Goal: Task Accomplishment & Management: Manage account settings

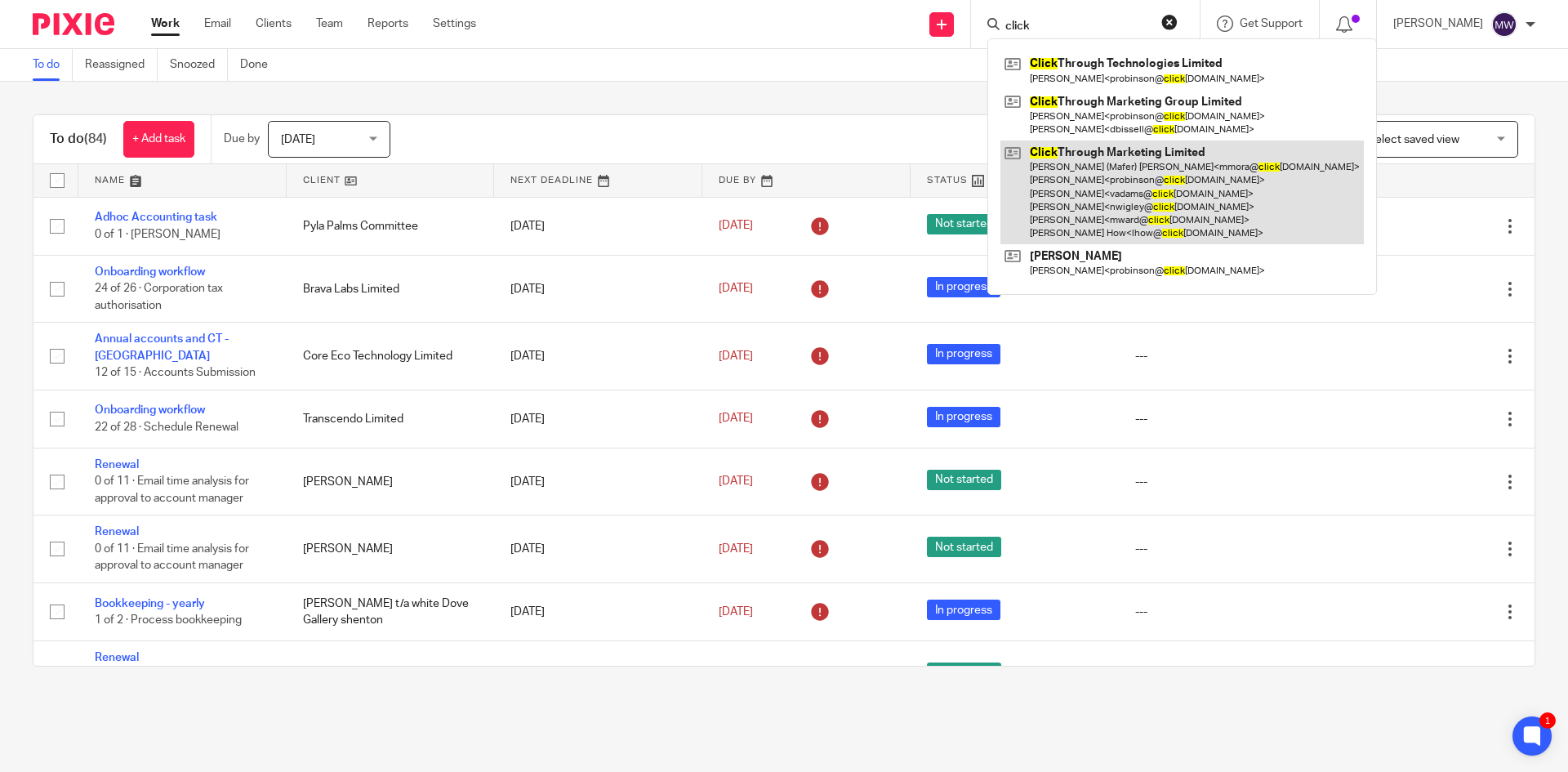
type input "click"
click at [1095, 148] on link at bounding box center [1182, 193] width 363 height 104
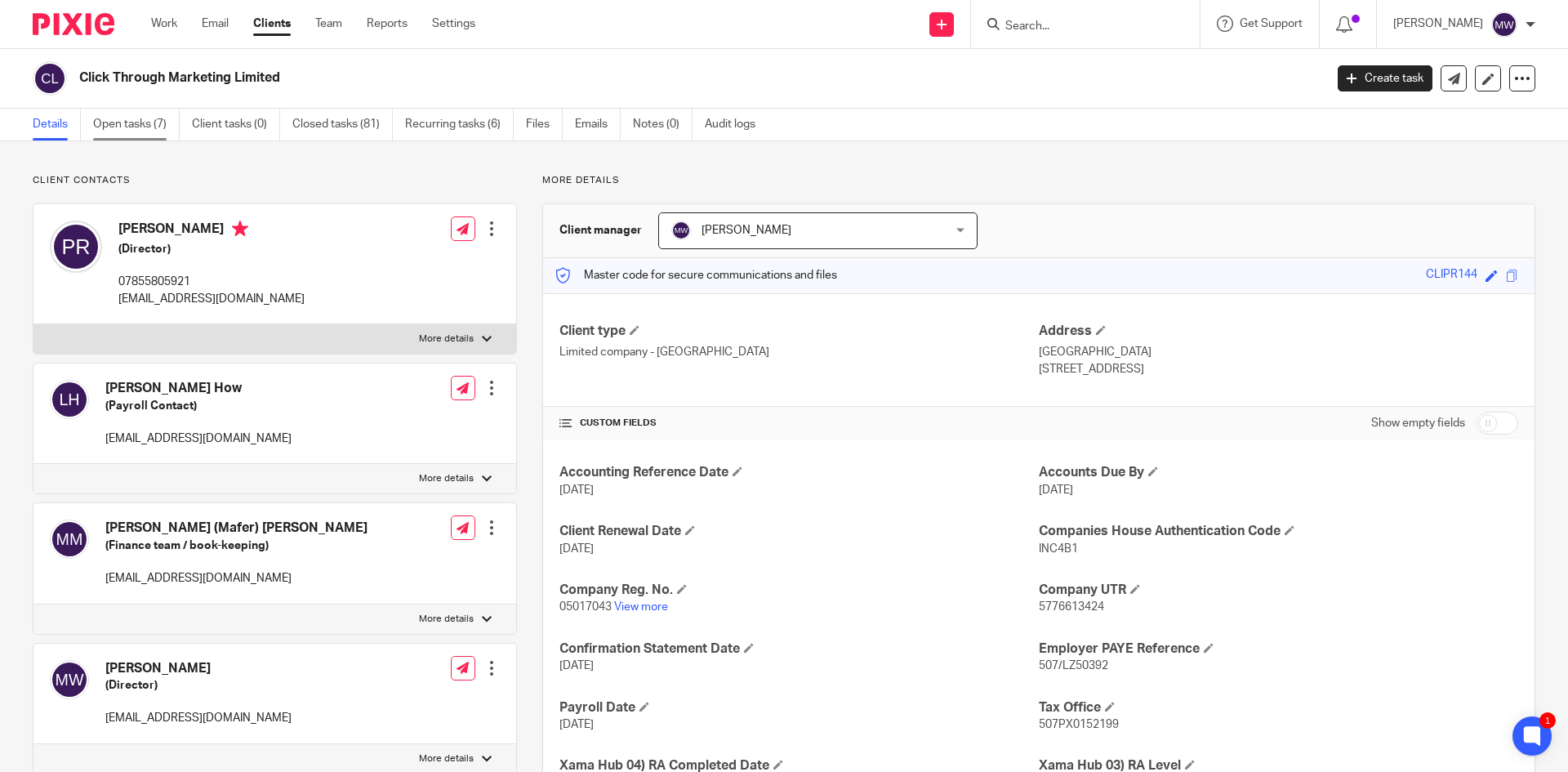
click at [139, 116] on link "Open tasks (7)" at bounding box center [136, 125] width 86 height 32
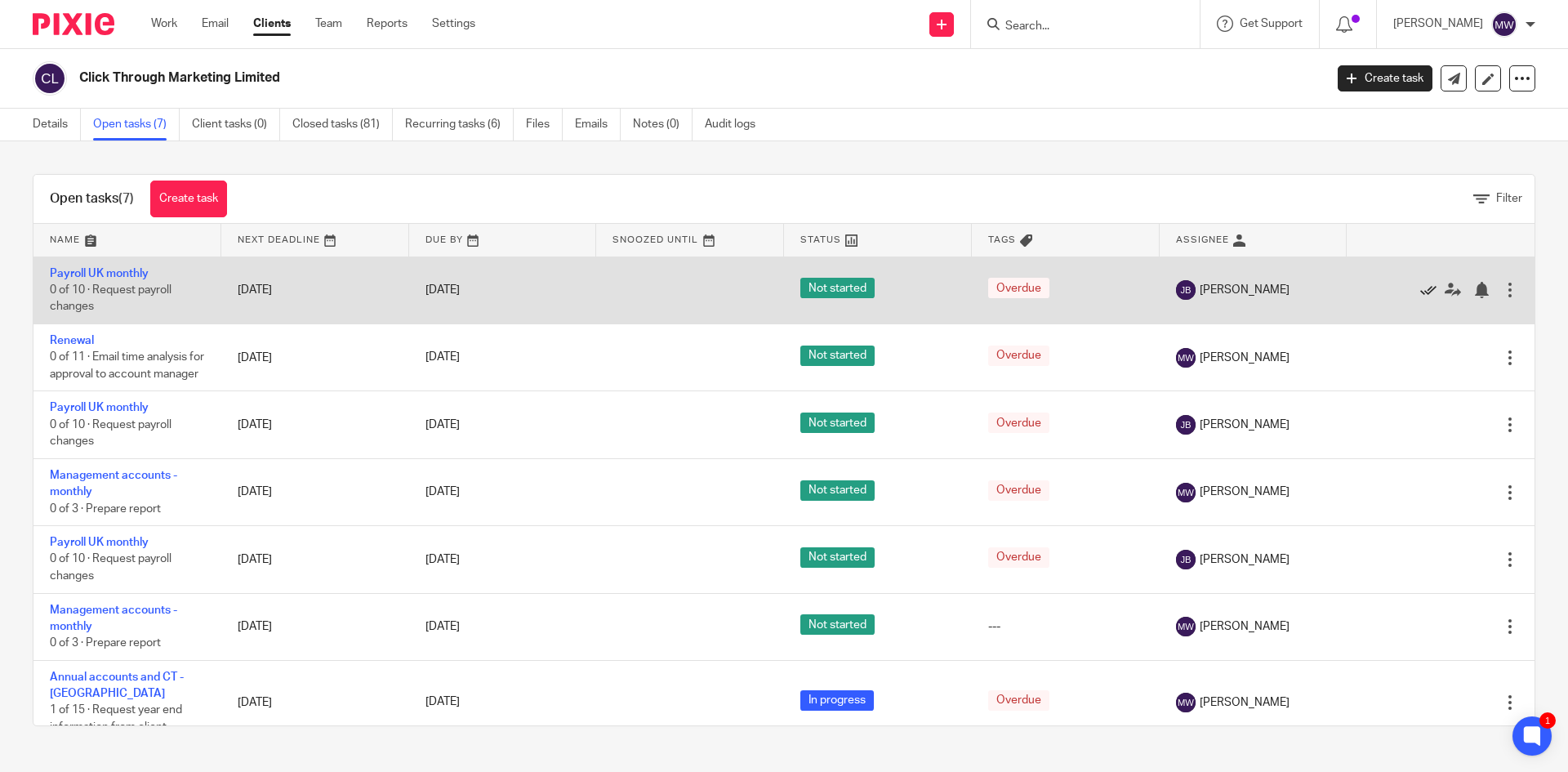
click at [1420, 294] on icon at bounding box center [1428, 291] width 17 height 17
click at [1395, 348] on div at bounding box center [1432, 357] width 139 height 17
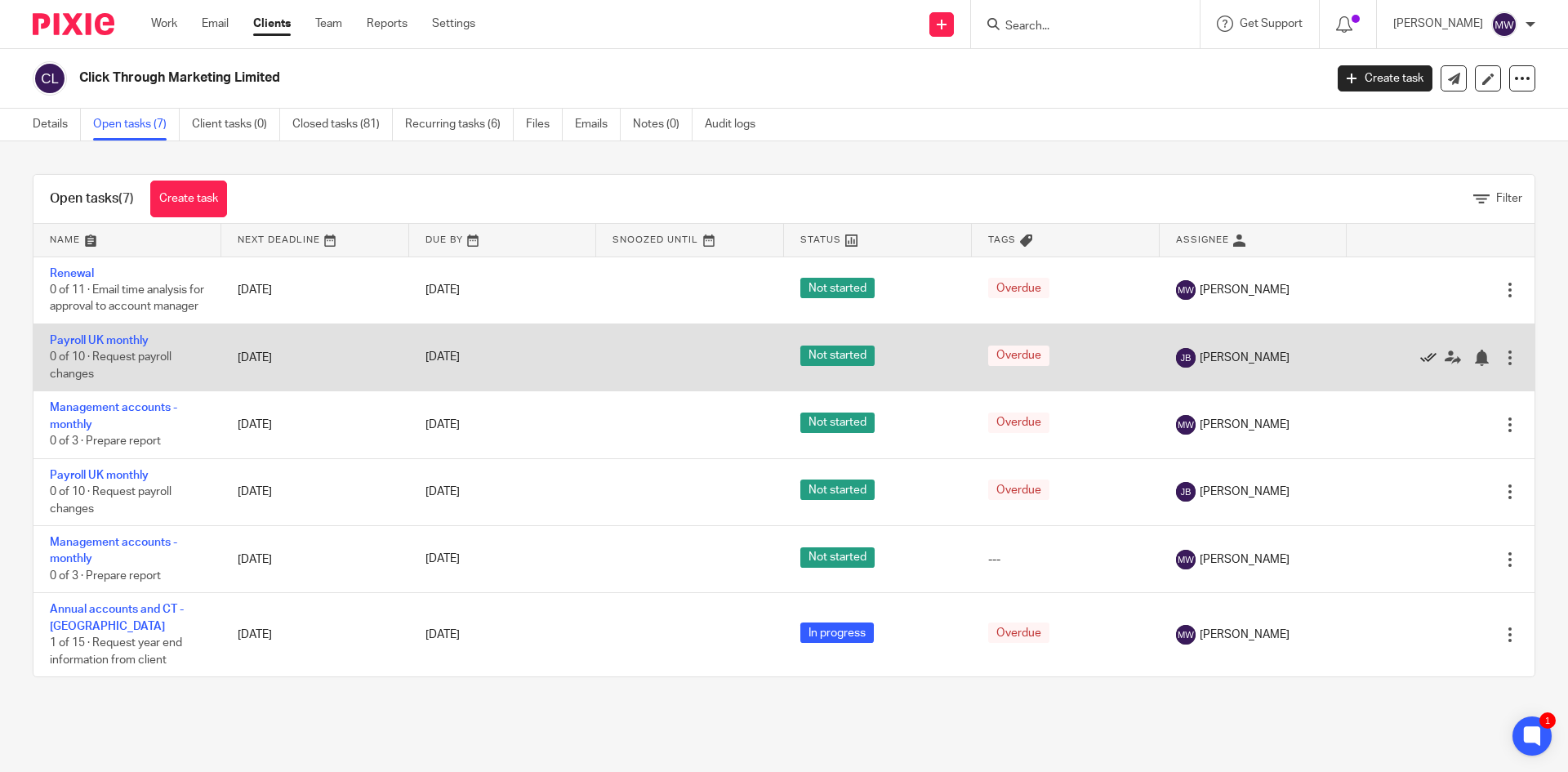
click at [1420, 366] on icon at bounding box center [1428, 358] width 17 height 17
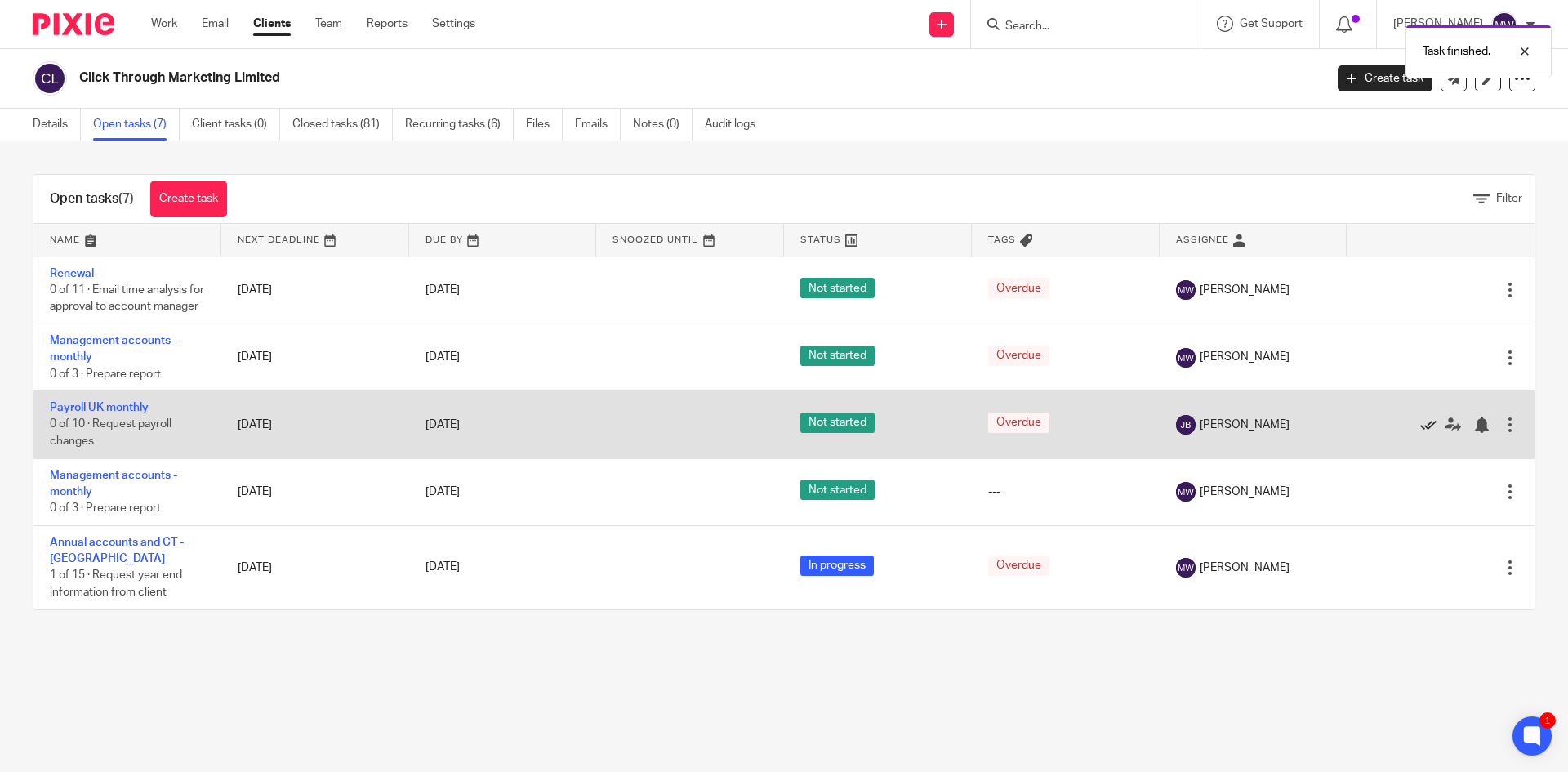
click at [1420, 433] on icon at bounding box center [1428, 425] width 17 height 17
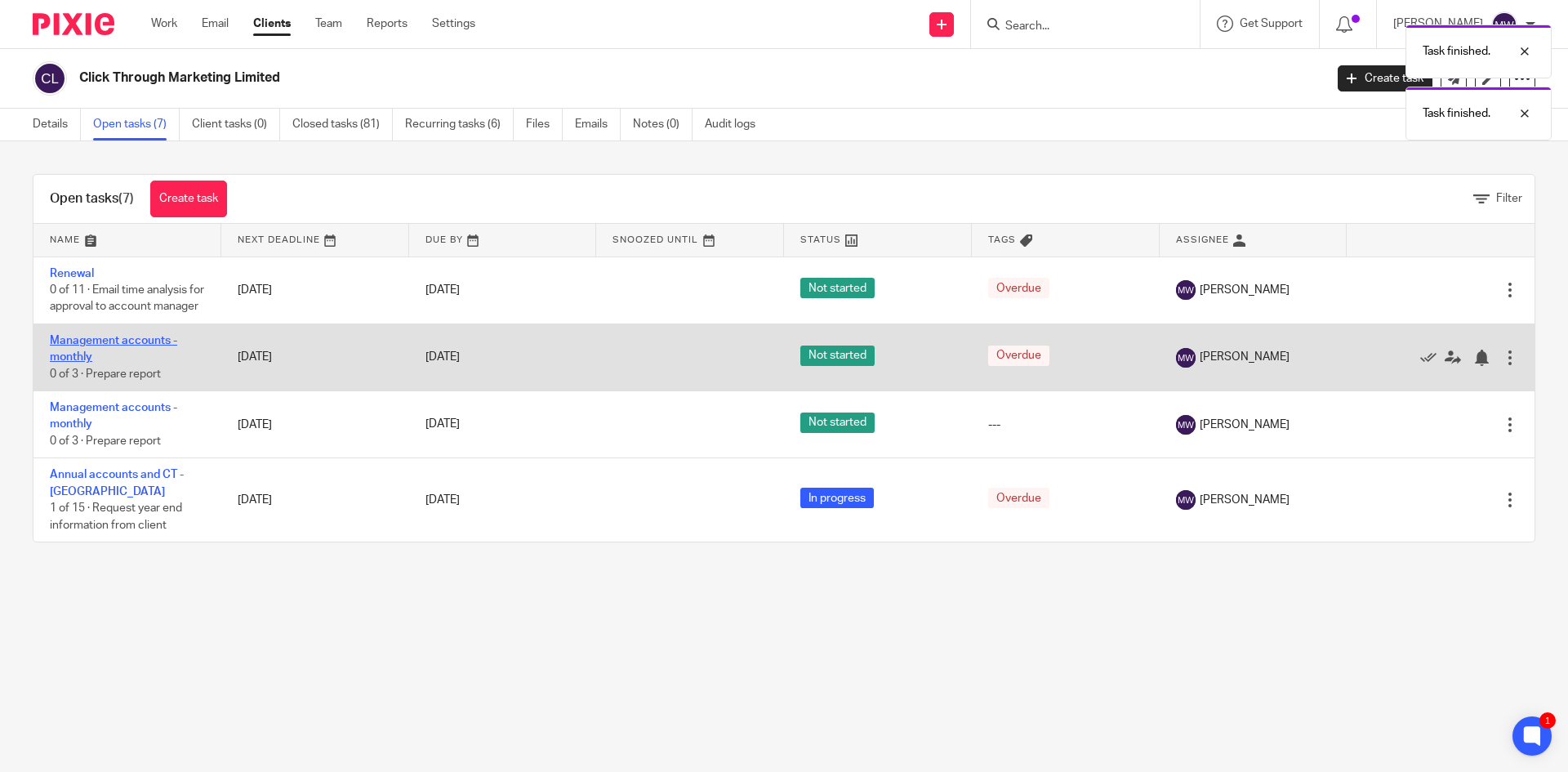
click at [139, 358] on link "Management accounts - monthly" at bounding box center [113, 348] width 127 height 28
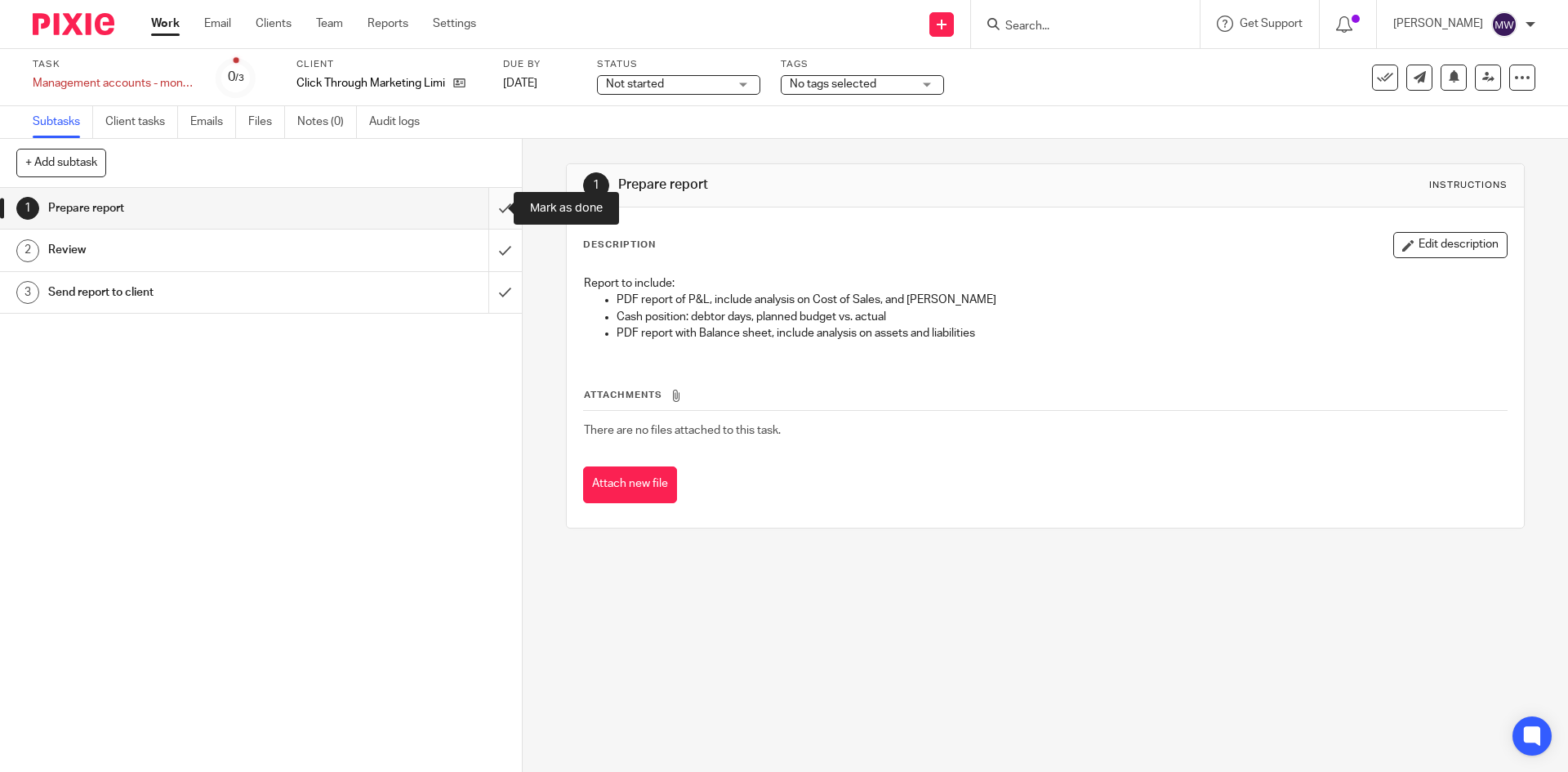
drag, startPoint x: 486, startPoint y: 205, endPoint x: 486, endPoint y: 219, distance: 14.0
click at [486, 207] on input "submit" at bounding box center [260, 208] width 522 height 41
click at [490, 250] on input "submit" at bounding box center [260, 250] width 522 height 41
click at [484, 294] on input "submit" at bounding box center [260, 292] width 522 height 41
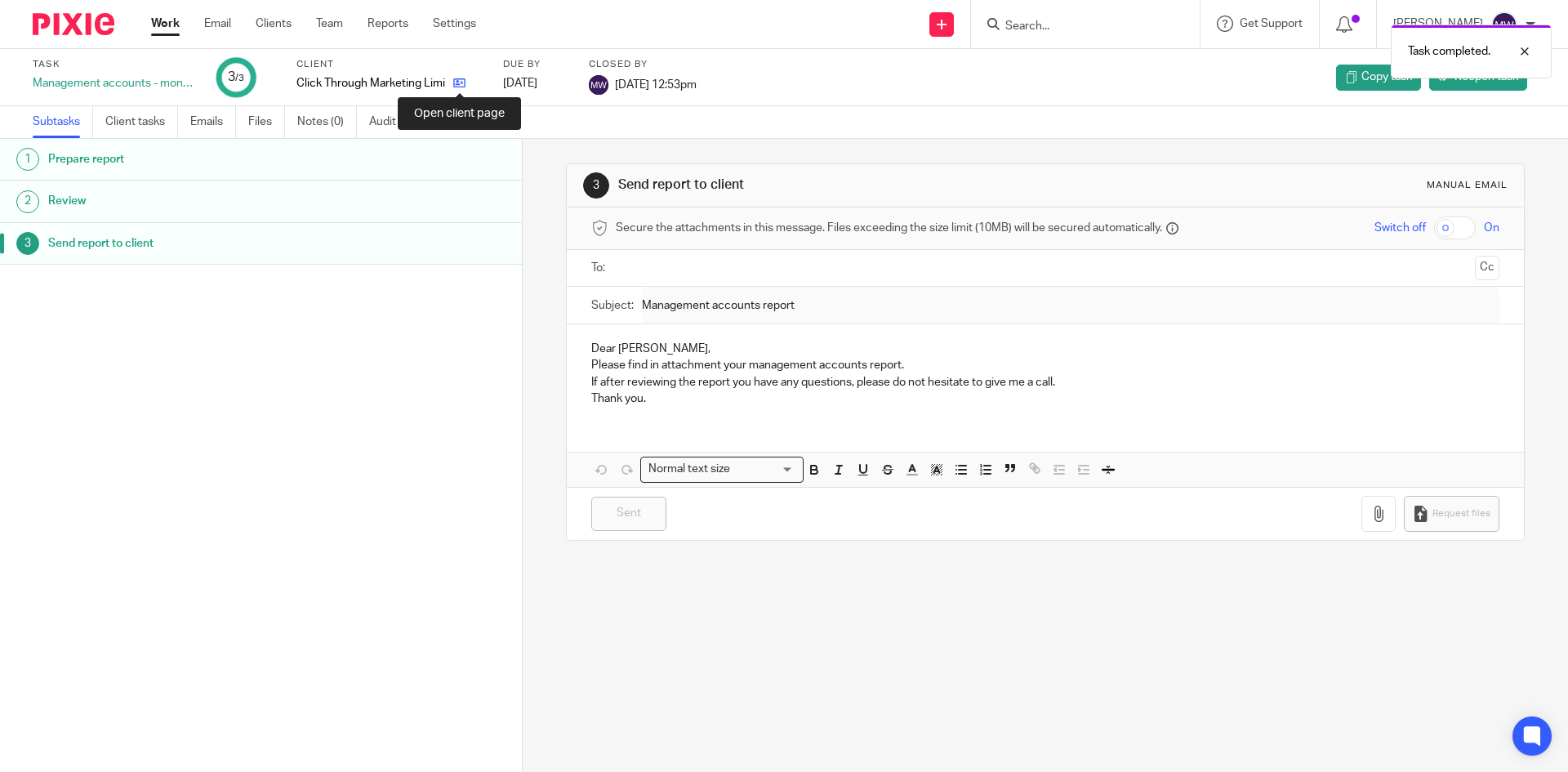
click at [463, 81] on icon at bounding box center [459, 83] width 13 height 13
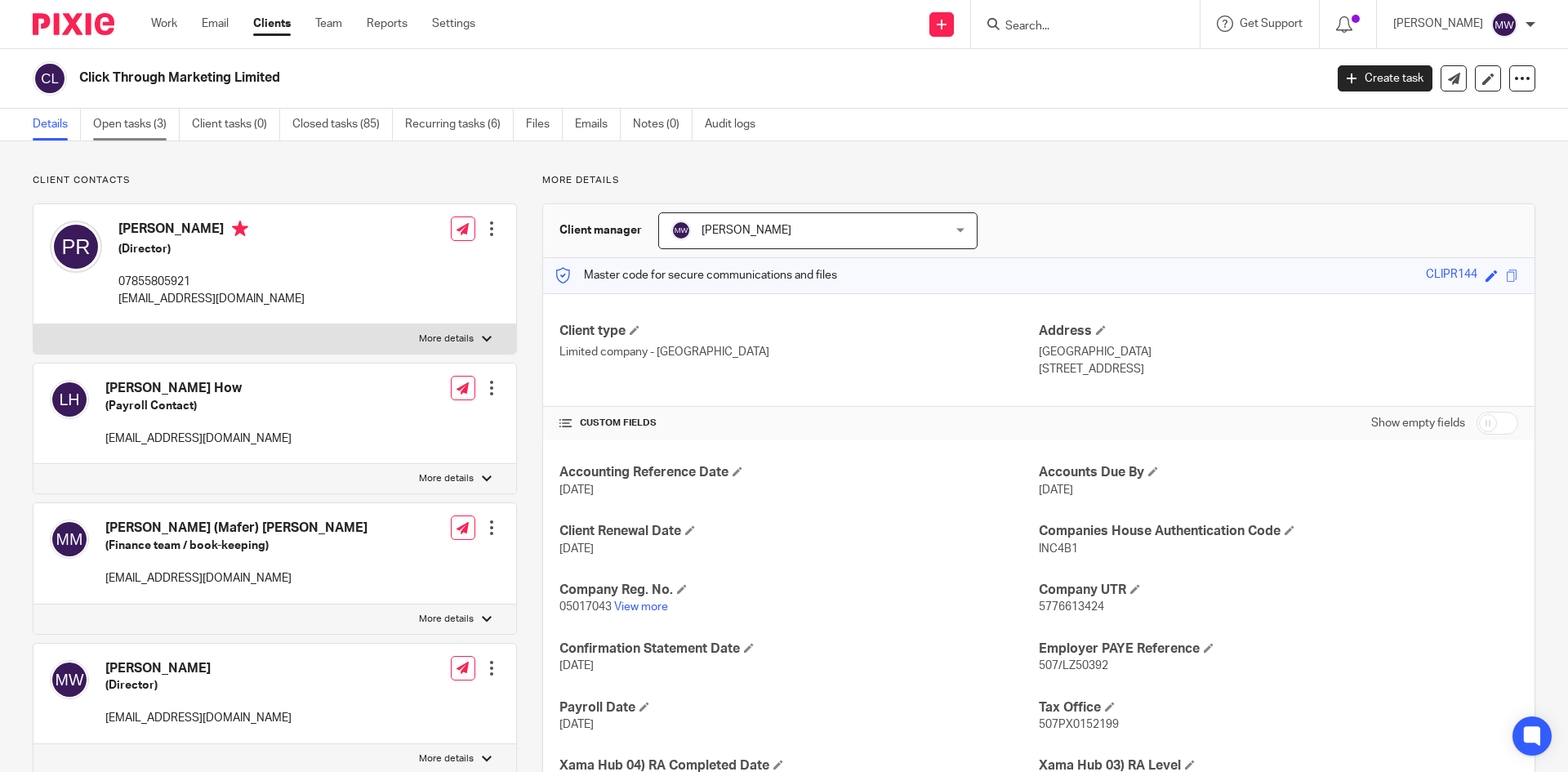
click at [115, 132] on link "Open tasks (3)" at bounding box center [136, 125] width 86 height 32
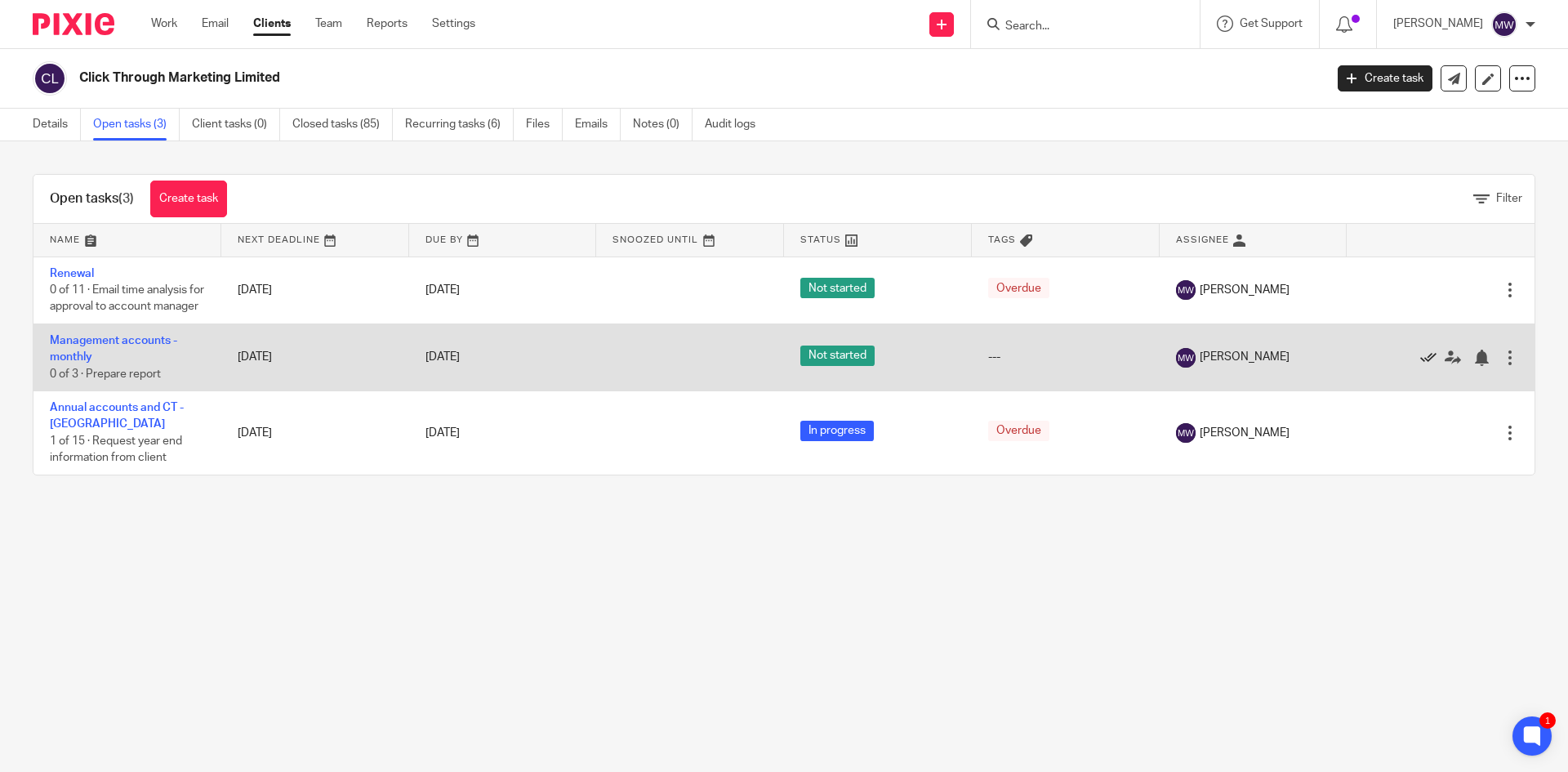
click at [1420, 366] on icon at bounding box center [1428, 358] width 17 height 17
